Goal: Check status: Check status

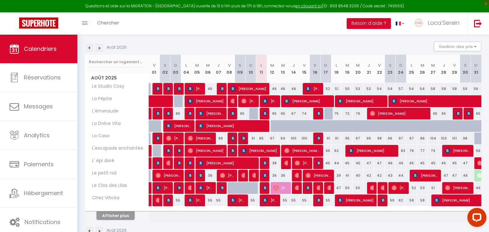
scroll to position [88, 0]
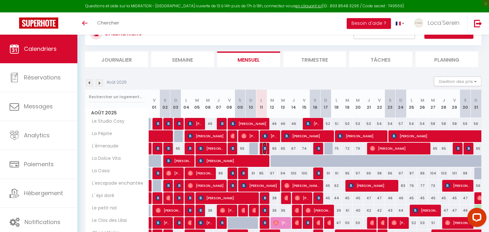
click at [264, 150] on img at bounding box center [265, 148] width 5 height 5
select select "OK"
select select "0"
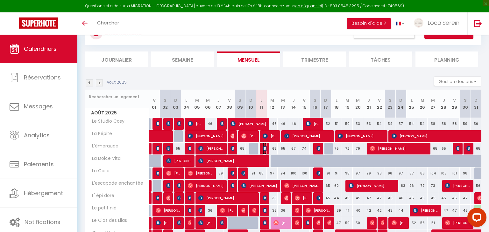
select select "1"
select select
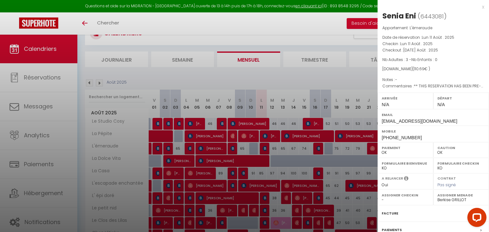
click at [455, 201] on select "- matthieu ackermann Carole Allegret Suzanne Brunet Gilles Baudon Manuel LOPEZ …" at bounding box center [460, 200] width 47 height 6
select select "31019"
click at [437, 197] on select "- matthieu ackermann Carole Allegret Suzanne Brunet Gilles Baudon Manuel LOPEZ …" at bounding box center [460, 200] width 47 height 6
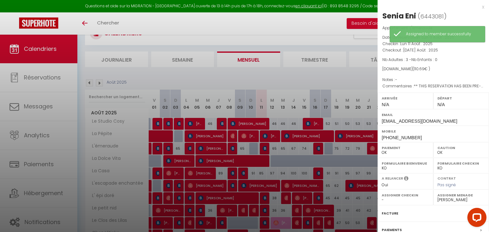
click at [250, 32] on div at bounding box center [244, 116] width 489 height 232
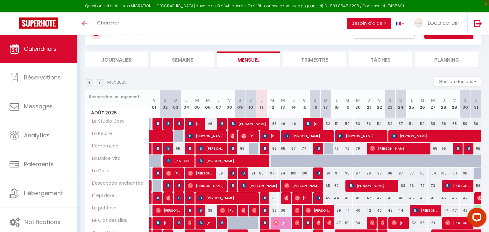
click at [163, 27] on div "Toggle menubar Chercher BUTTON Besoin d'aide ? Loca'Serein Paramètres Équipe" at bounding box center [265, 23] width 438 height 22
